Goal: Complete application form

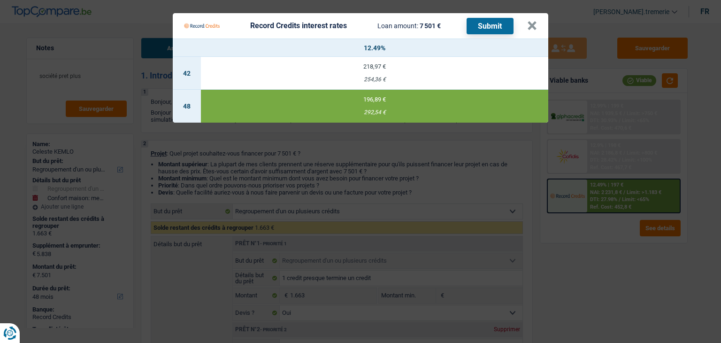
select select "refinancing"
select select "household"
select select "48"
select select "refinancing"
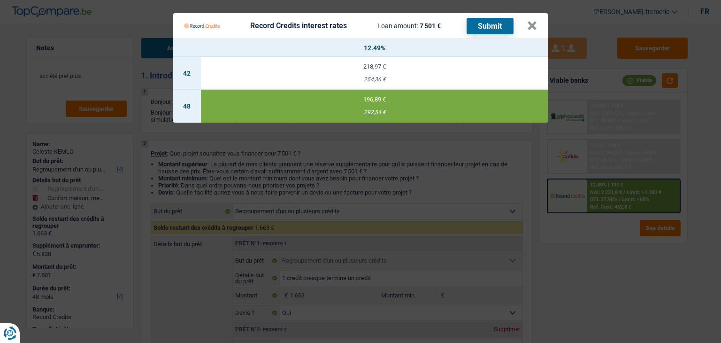
select select "refinancing"
select select "yes"
select select "household"
select select "false"
select select "48"
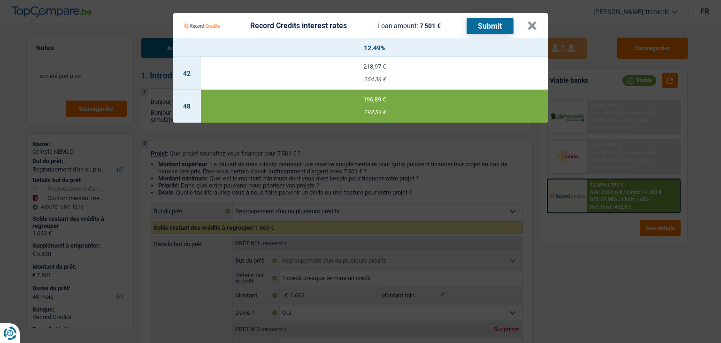
select select "privateEmployee"
select select "familyAllowances"
select select "netSalary"
select select "mealVouchers"
select select "ownerWithMortgage"
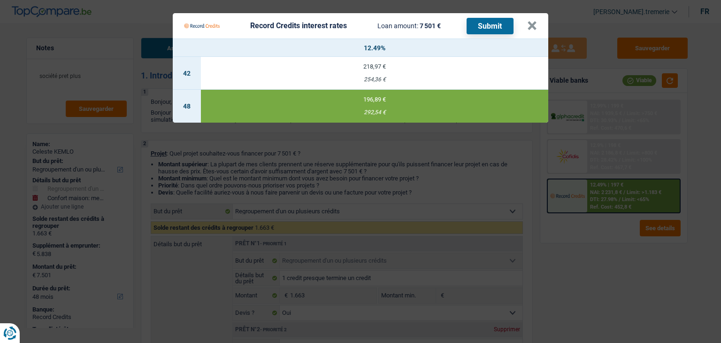
select select "mortgage"
select select "180"
select select "personalLoan"
select select "smallWorks"
select select "42"
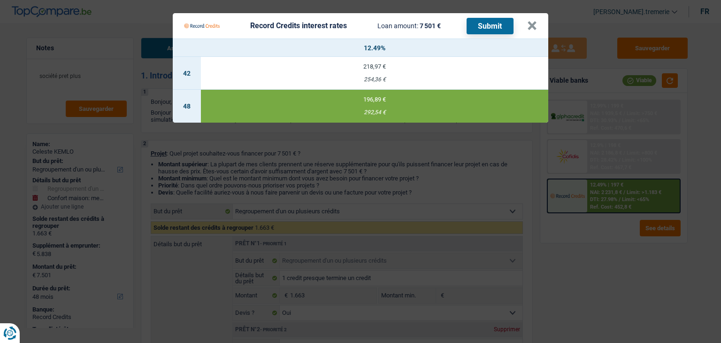
select select "personalLoan"
select select "hobbies"
select select "24"
select select "personalLoan"
select select "homeFurnishingOrRelocation"
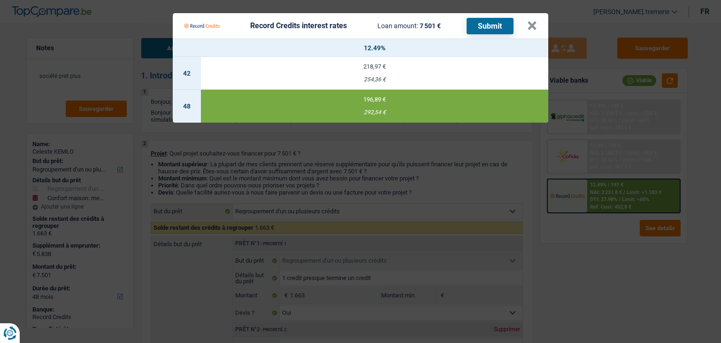
select select "36"
select select "refinancing"
select select "yes"
select select "household"
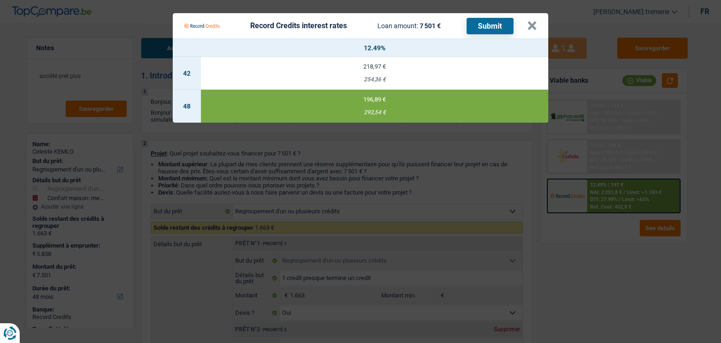
select select "false"
select select "48"
click at [533, 25] on button "×" at bounding box center [532, 25] width 10 height 9
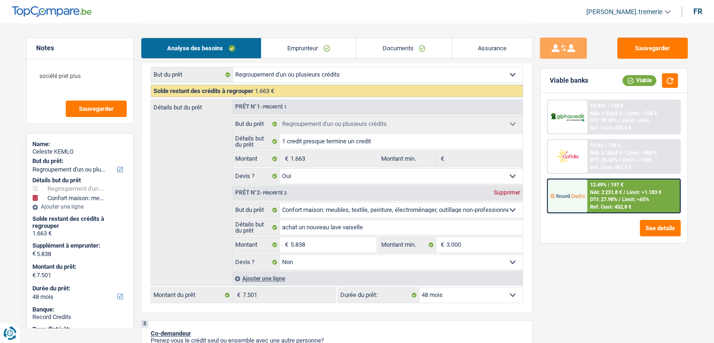
scroll to position [137, 0]
click at [315, 42] on link "Emprunteur" at bounding box center [308, 48] width 94 height 20
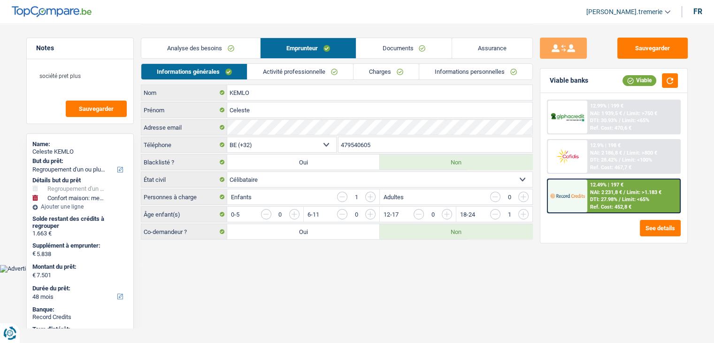
scroll to position [0, 0]
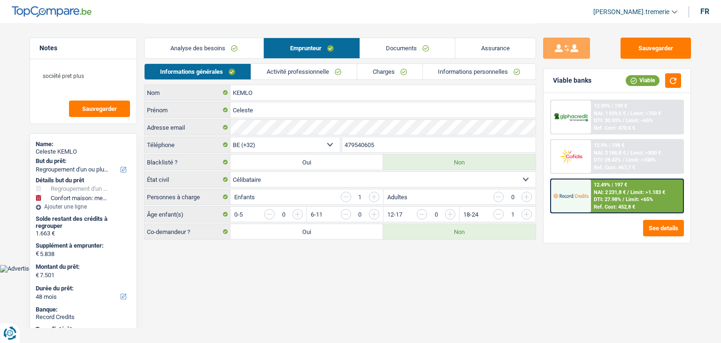
click at [395, 72] on link "Charges" at bounding box center [389, 71] width 65 height 15
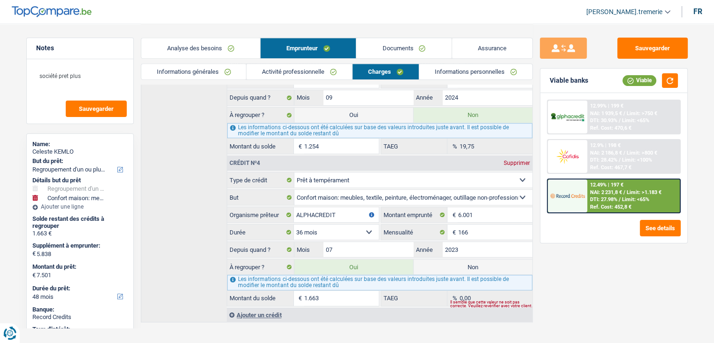
scroll to position [493, 0]
